Goal: Check status: Check status

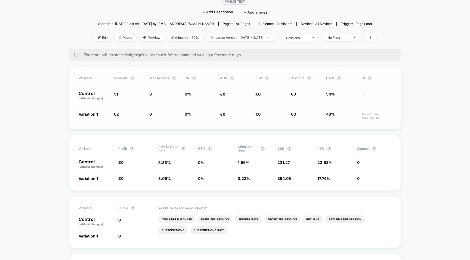
scroll to position [53, 0]
click at [262, 39] on span "Latest Version: [DATE] - [DATE]" at bounding box center [239, 37] width 68 height 7
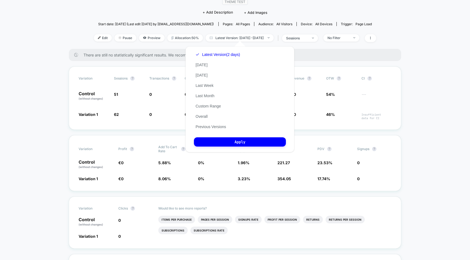
click at [213, 116] on div "Latest Version (2 days) [DATE] [DATE] Last Week Last Month Custom Range Overall…" at bounding box center [218, 90] width 48 height 83
click at [198, 116] on button "Overall" at bounding box center [201, 116] width 15 height 5
click at [232, 144] on button "Apply" at bounding box center [240, 142] width 92 height 9
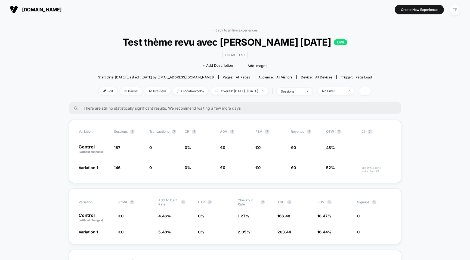
click at [453, 10] on div "TP" at bounding box center [454, 9] width 11 height 11
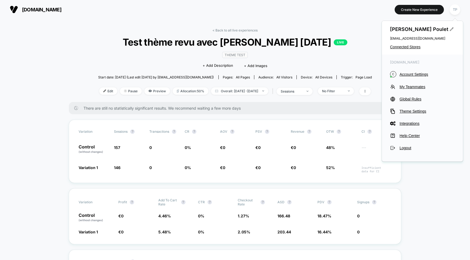
click at [32, 10] on span "[DOMAIN_NAME]" at bounding box center [41, 10] width 39 height 6
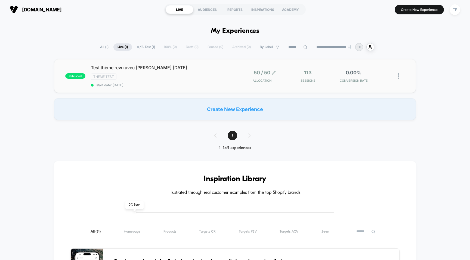
click at [260, 73] on span "50 / 50" at bounding box center [262, 73] width 17 height 6
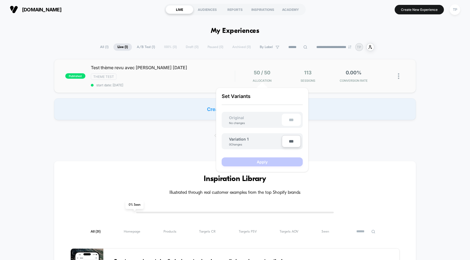
click at [406, 72] on div "published Test thème revu avec [PERSON_NAME] [DATE] Theme Test start date: [DAT…" at bounding box center [235, 76] width 362 height 34
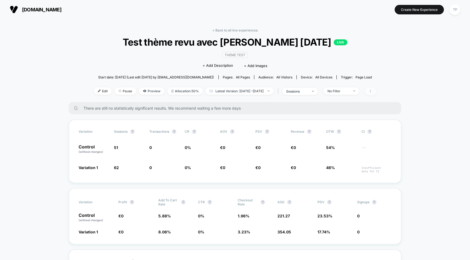
click at [376, 89] on span at bounding box center [369, 92] width 11 height 8
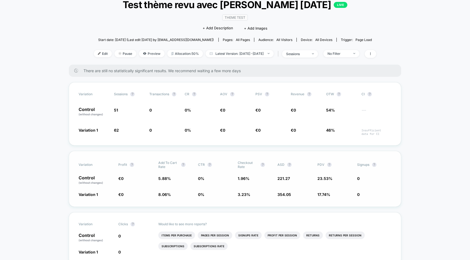
scroll to position [39, 0]
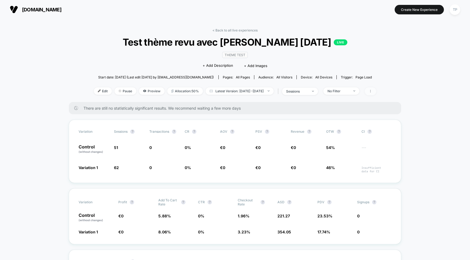
click at [376, 93] on span at bounding box center [369, 92] width 11 height 8
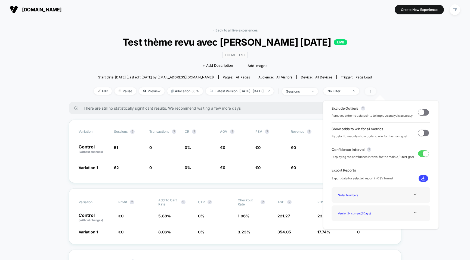
click at [376, 92] on span at bounding box center [369, 92] width 11 height 8
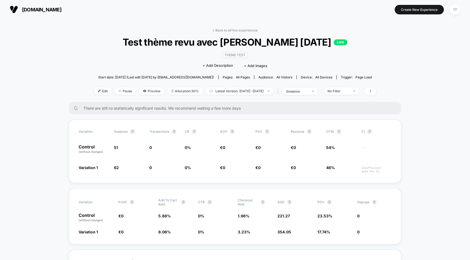
click at [344, 202] on span "PDV ?" at bounding box center [332, 202] width 30 height 8
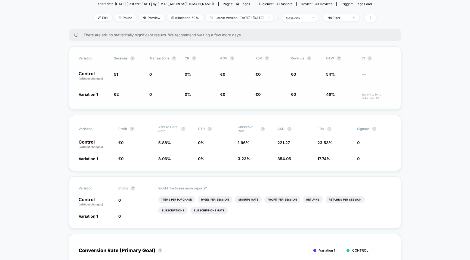
scroll to position [74, 0]
click at [149, 167] on div "Variation Profit ? Add To Cart Rate ? CTR ? Checkout Rate ? ASD ? PDV ? Signups…" at bounding box center [235, 142] width 332 height 56
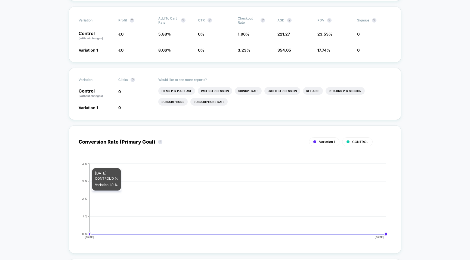
scroll to position [120, 0]
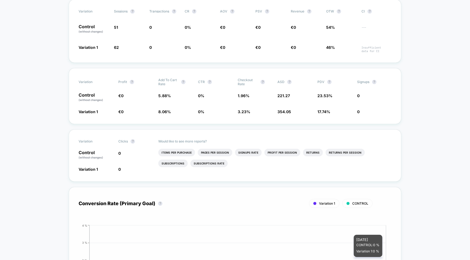
click at [266, 232] on icon "[DATE] [DATE] 0 % 1 % 2 % 3 % 4 %" at bounding box center [230, 265] width 316 height 82
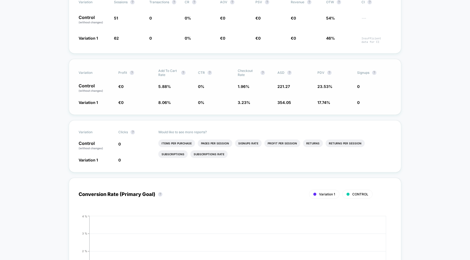
scroll to position [140, 0]
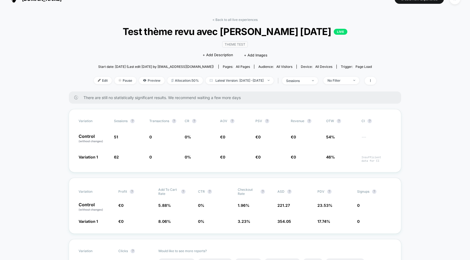
scroll to position [0, 0]
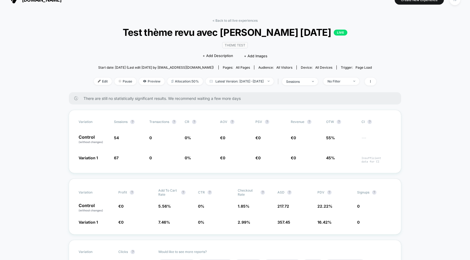
scroll to position [14, 0]
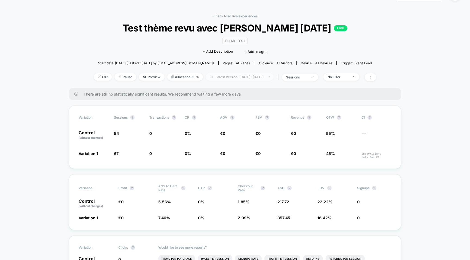
click at [264, 74] on span "Latest Version: [DATE] - [DATE]" at bounding box center [239, 76] width 68 height 7
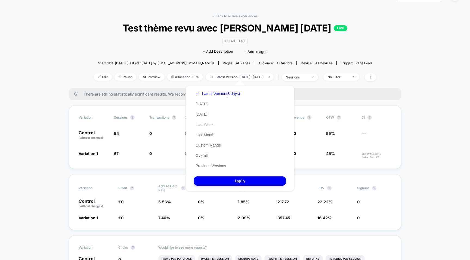
click at [209, 122] on button "Last Week" at bounding box center [204, 124] width 21 height 5
click at [229, 178] on button "Apply" at bounding box center [240, 181] width 92 height 9
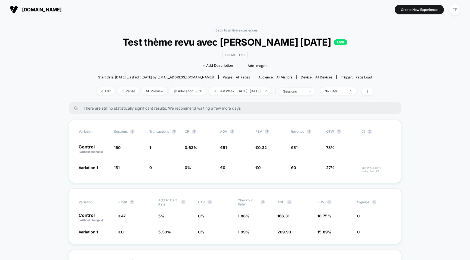
click at [154, 80] on span "Start date: [DATE] (Last edit [DATE] by [EMAIL_ADDRESS][DOMAIN_NAME])" at bounding box center [156, 78] width 116 height 10
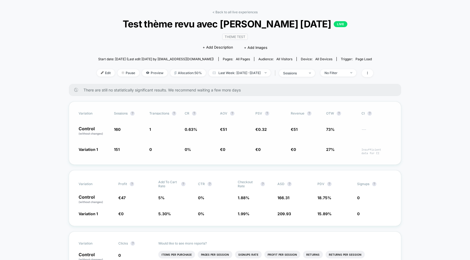
scroll to position [19, 0]
